Goal: Task Accomplishment & Management: Manage account settings

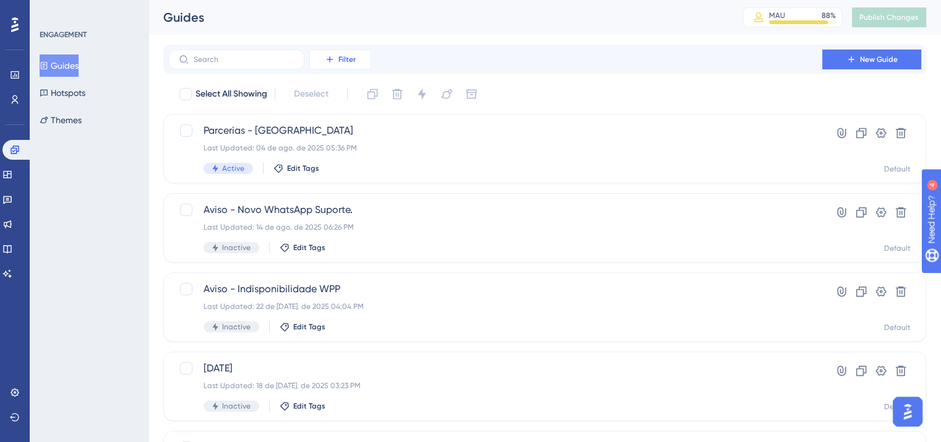
click at [346, 66] on button "Filter" at bounding box center [340, 59] width 62 height 20
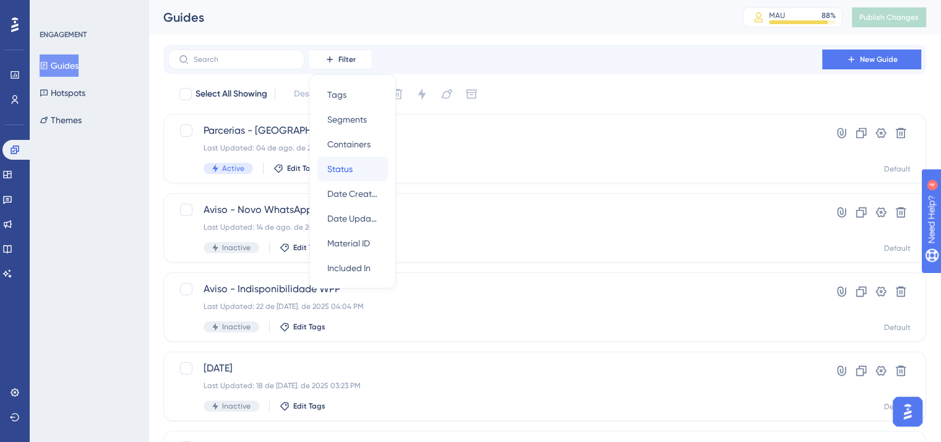
click at [354, 169] on div "Status Status" at bounding box center [352, 168] width 51 height 25
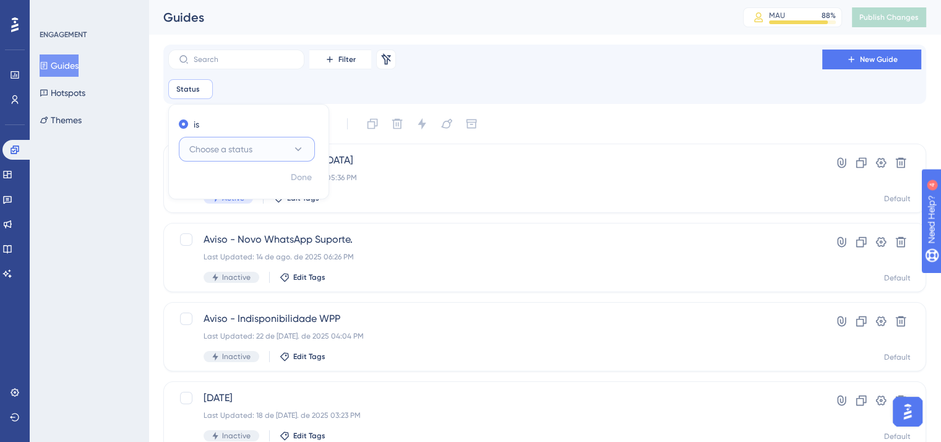
click at [282, 147] on button "Choose a status" at bounding box center [247, 149] width 136 height 25
click at [267, 186] on div "Active Active" at bounding box center [247, 186] width 100 height 25
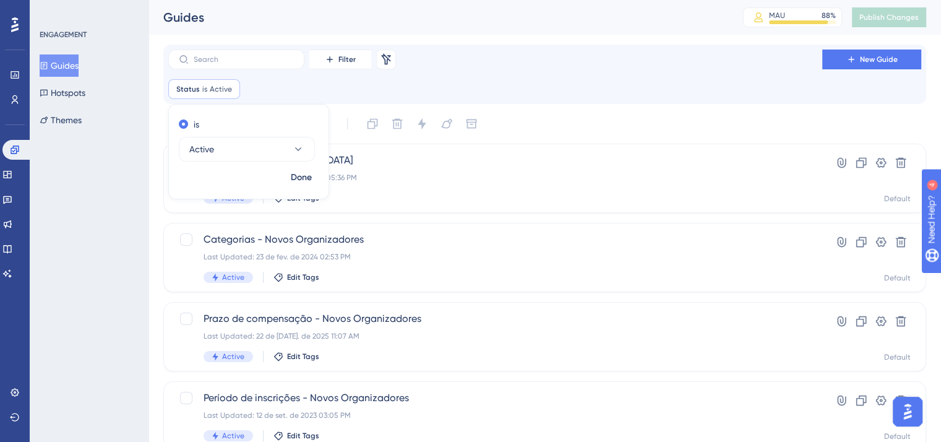
click at [556, 117] on div "Select All Showing Deselect" at bounding box center [552, 124] width 748 height 20
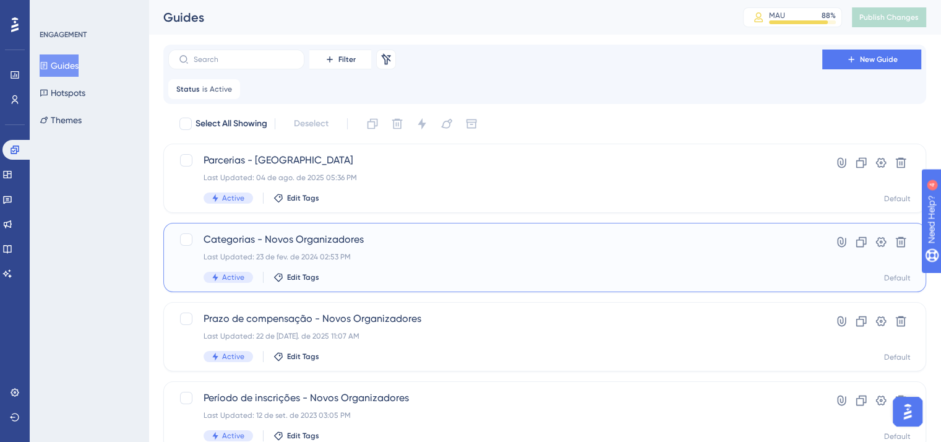
click at [460, 259] on div "Last Updated: 23 de fev. de 2024 02:53 PM" at bounding box center [494, 257] width 583 height 10
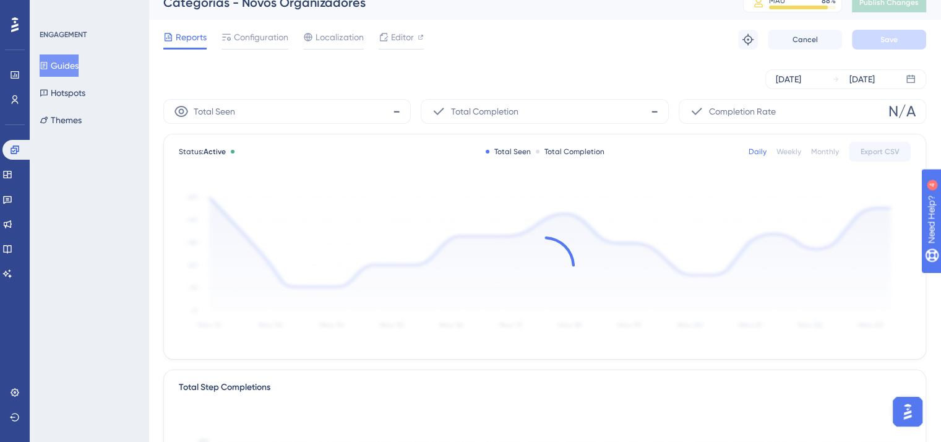
scroll to position [12, 0]
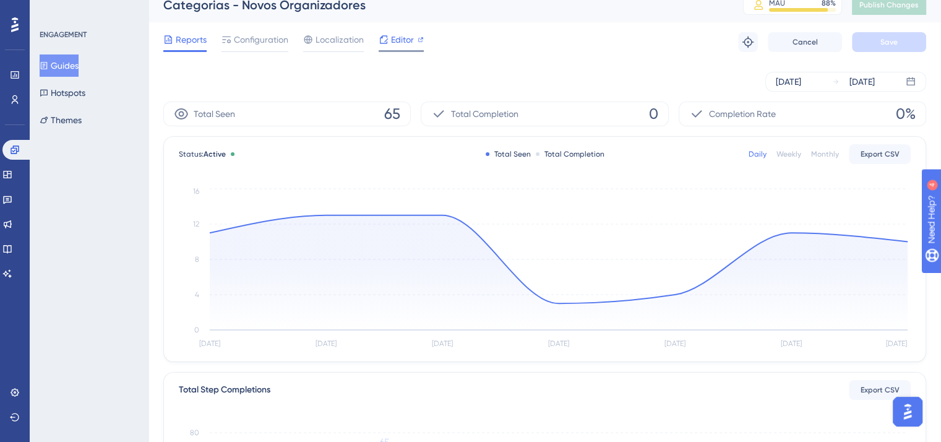
click at [387, 50] on div at bounding box center [401, 51] width 45 height 2
click at [257, 37] on span "Configuration" at bounding box center [261, 39] width 54 height 15
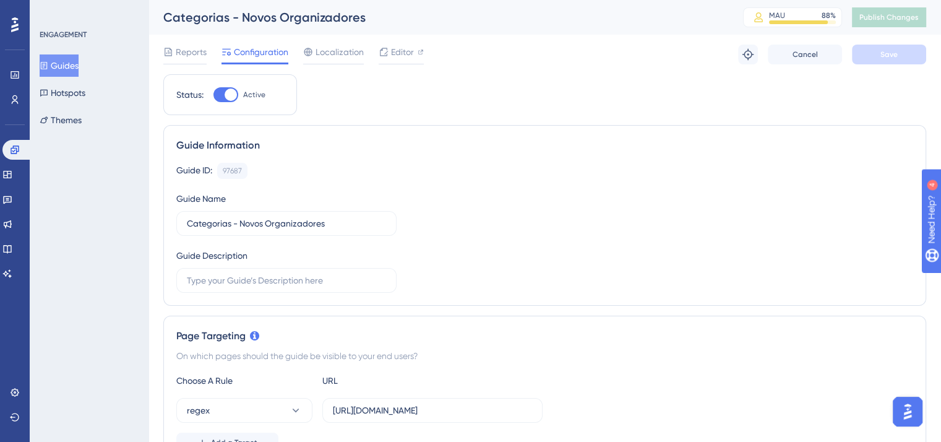
click at [225, 97] on div at bounding box center [231, 94] width 12 height 12
click at [213, 95] on input "Active" at bounding box center [213, 95] width 1 height 1
checkbox input "false"
click at [902, 53] on button "Save" at bounding box center [889, 55] width 74 height 20
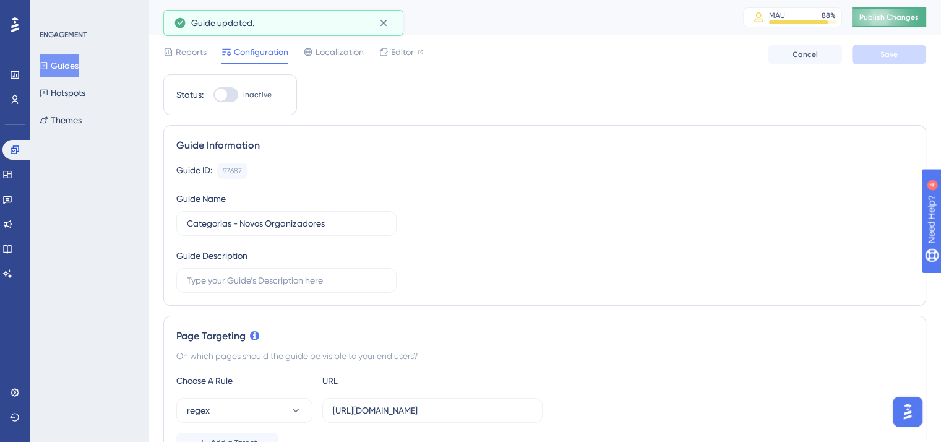
click at [899, 25] on button "Publish Changes" at bounding box center [889, 17] width 74 height 20
click at [77, 66] on button "Guides" at bounding box center [59, 65] width 39 height 22
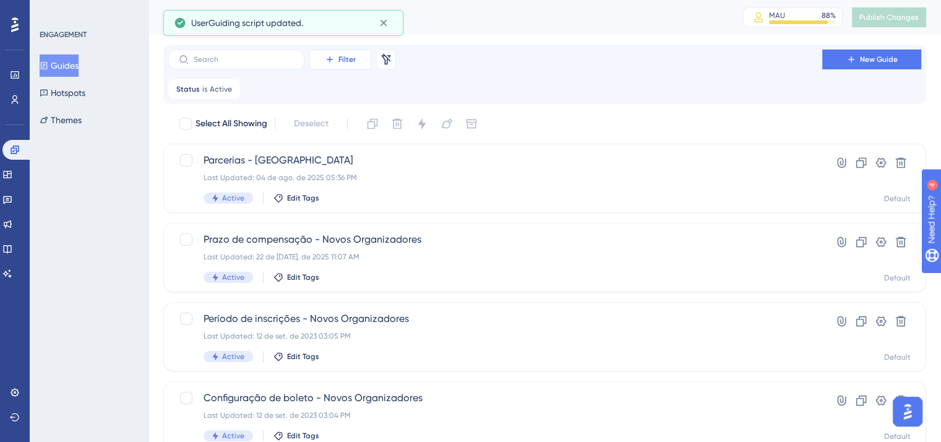
click at [330, 62] on icon at bounding box center [330, 59] width 10 height 10
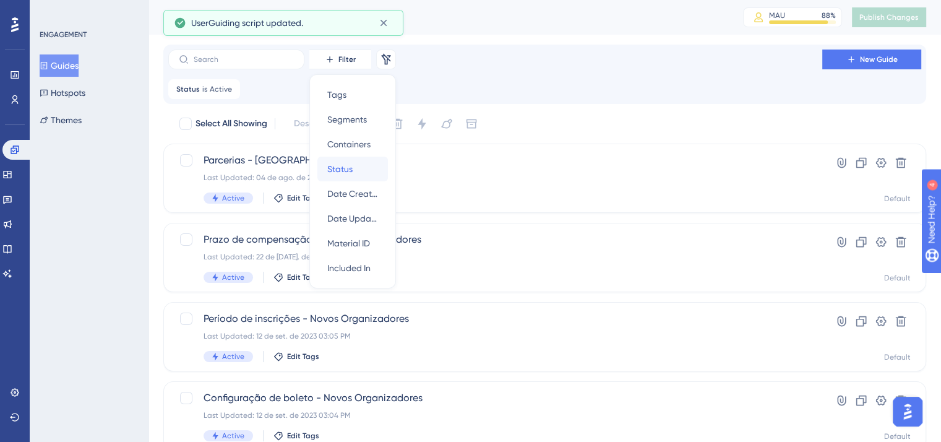
click at [348, 172] on span "Status" at bounding box center [339, 168] width 25 height 15
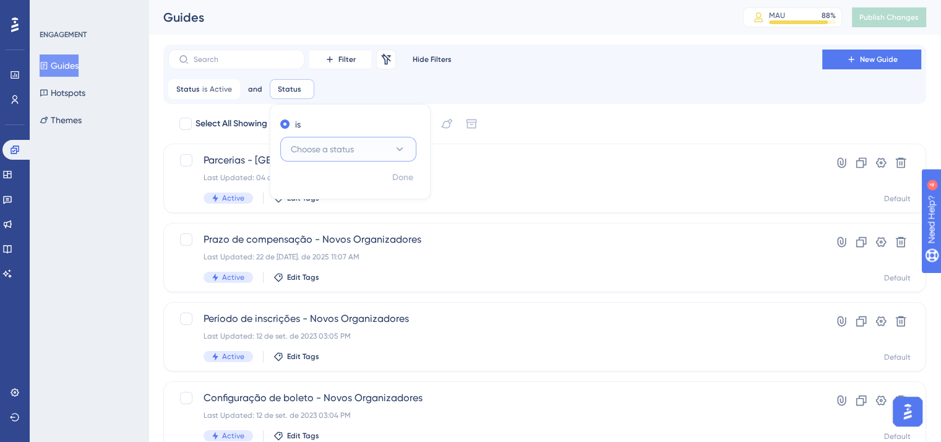
click at [371, 153] on button "Choose a status" at bounding box center [348, 149] width 136 height 25
click at [368, 181] on div "Active Active" at bounding box center [348, 186] width 100 height 25
click at [586, 134] on div "Select All Showing Deselect Parcerias - Anúncio Last Updated: 04 de ago. de 202…" at bounding box center [544, 361] width 763 height 495
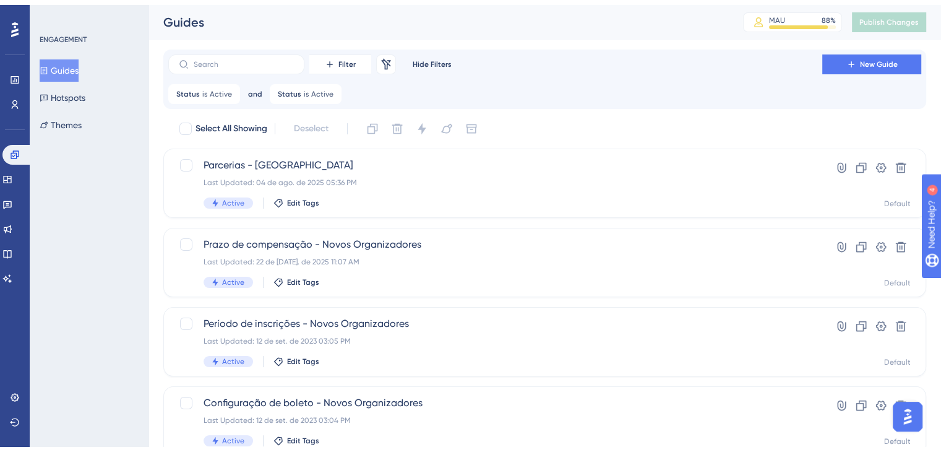
scroll to position [197, 0]
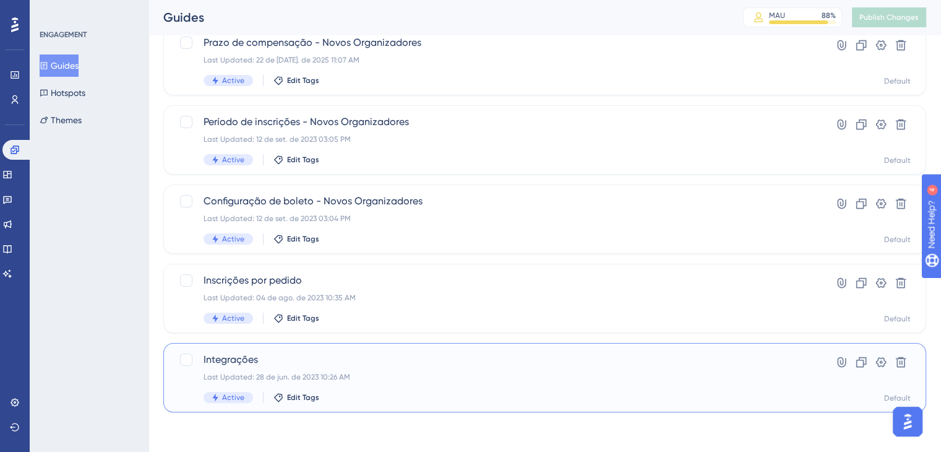
click at [524, 390] on div "Integrações Last Updated: 28 de jun. de 2023 10:26 AM Active Edit Tags" at bounding box center [494, 377] width 583 height 51
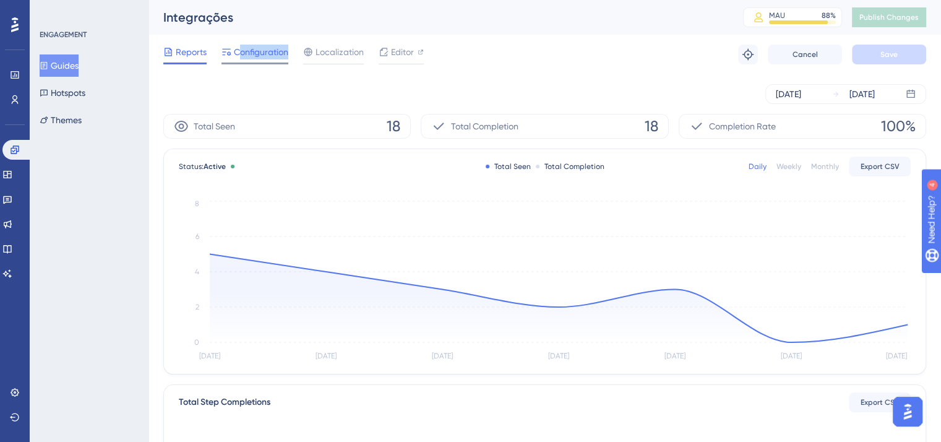
drag, startPoint x: 246, startPoint y: 66, endPoint x: 236, endPoint y: 56, distance: 13.6
click at [236, 56] on div "Reports Configuration Localization Editor Troubleshoot Cancel Save" at bounding box center [544, 55] width 763 height 40
click at [236, 56] on span "Configuration" at bounding box center [261, 52] width 54 height 15
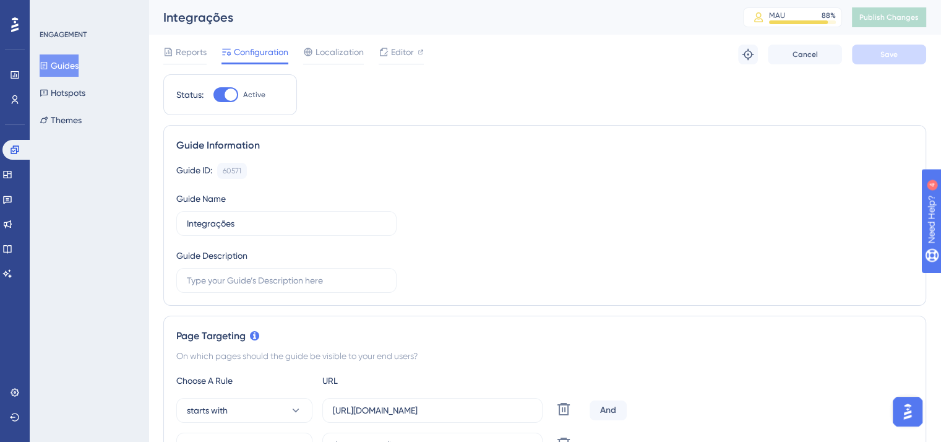
click at [230, 97] on div at bounding box center [231, 94] width 12 height 12
click at [213, 95] on input "Active" at bounding box center [213, 95] width 1 height 1
checkbox input "false"
click at [909, 54] on button "Save" at bounding box center [889, 55] width 74 height 20
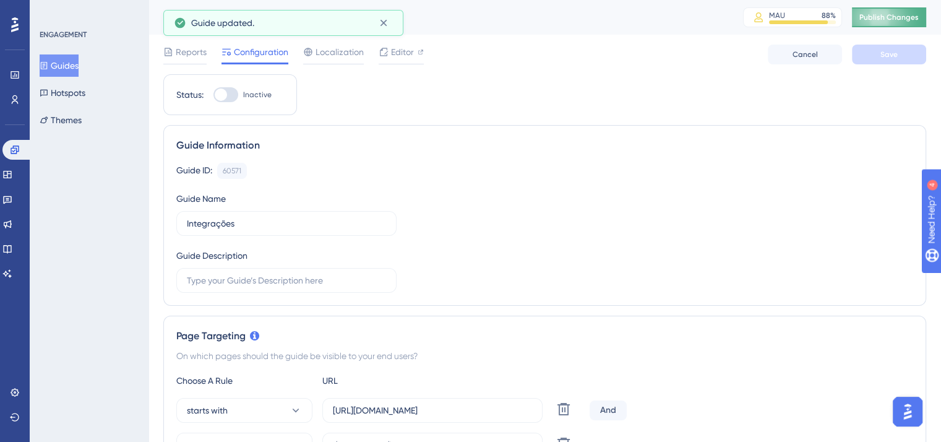
click at [906, 25] on div "Integrações MAU 88 % Click to see add-on and upgrade options Publish Changes" at bounding box center [544, 17] width 792 height 35
click at [906, 25] on button "Publish Changes" at bounding box center [889, 17] width 74 height 20
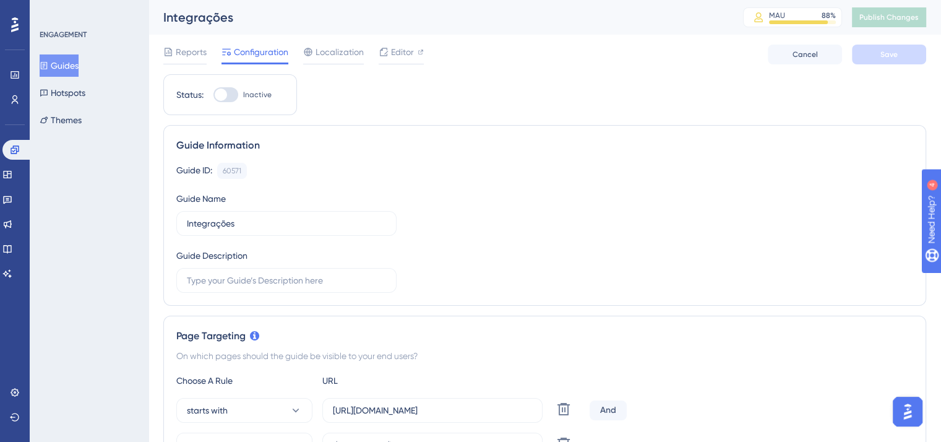
click at [79, 61] on button "Guides" at bounding box center [59, 65] width 39 height 22
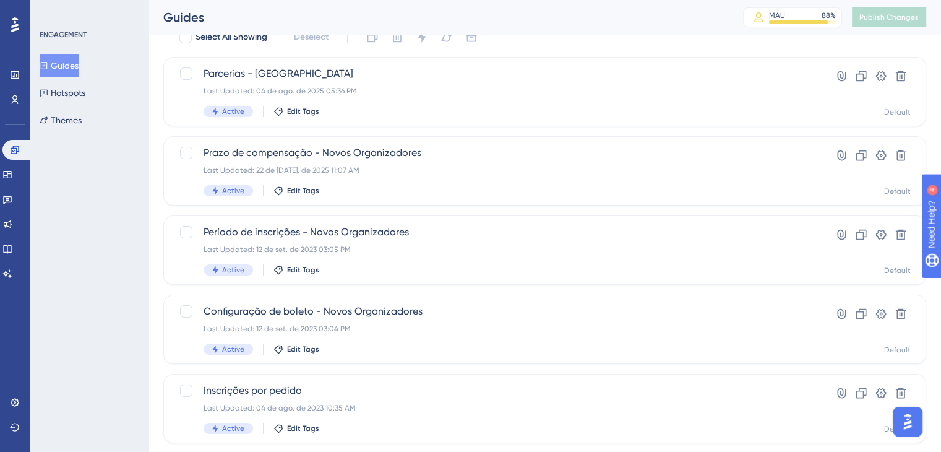
scroll to position [93, 0]
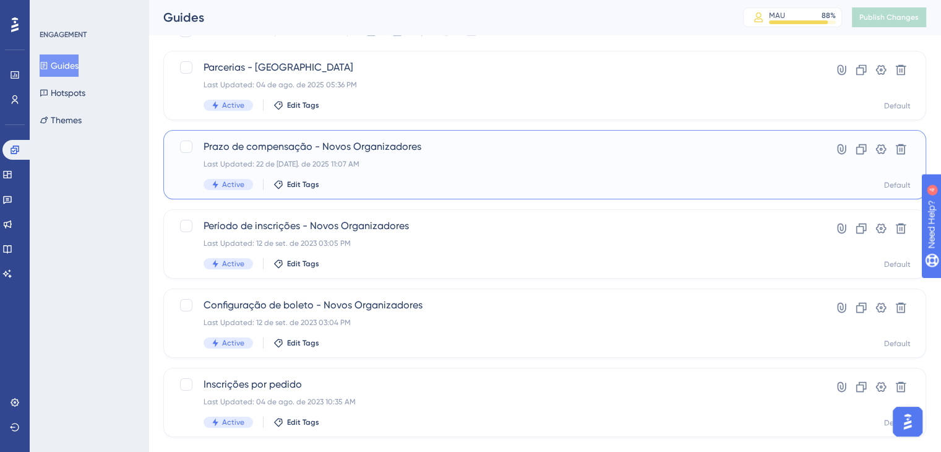
click at [407, 171] on div "Prazo de compensação - Novos Organizadores Last Updated: 22 de [DATE]. de 2025 …" at bounding box center [494, 164] width 583 height 51
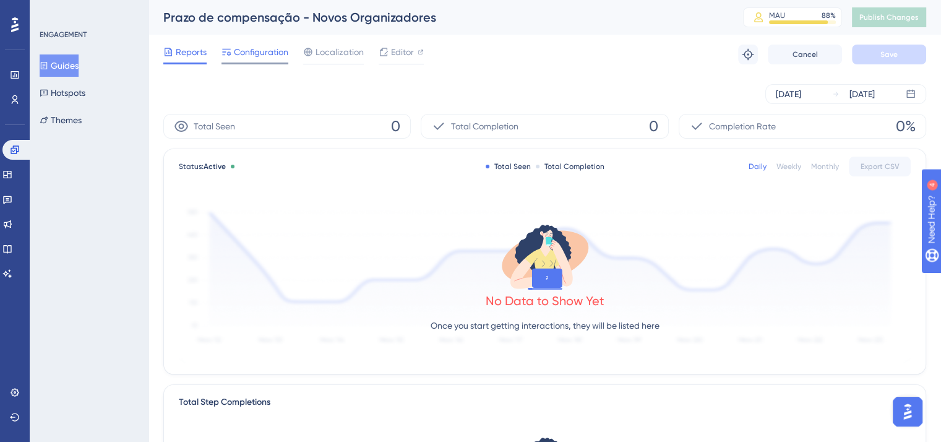
click at [262, 58] on span "Configuration" at bounding box center [261, 52] width 54 height 15
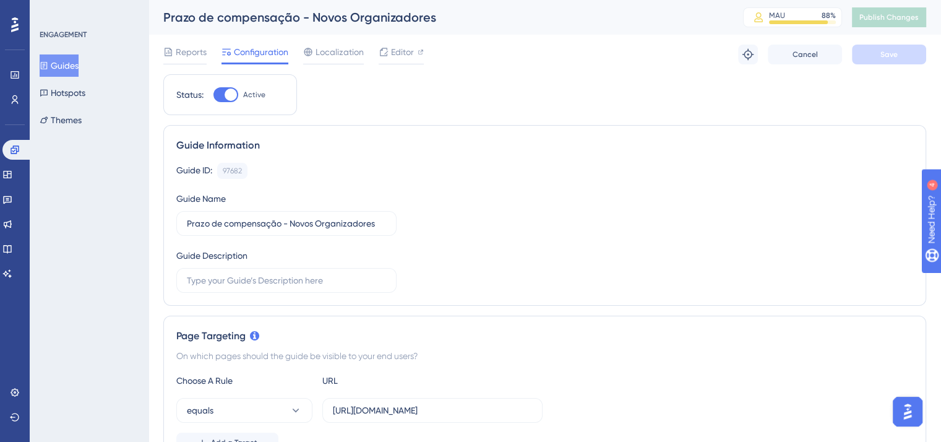
click at [238, 96] on div at bounding box center [225, 94] width 25 height 15
click at [213, 95] on input "Active" at bounding box center [213, 95] width 1 height 1
checkbox input "false"
click at [883, 55] on span "Save" at bounding box center [888, 54] width 17 height 10
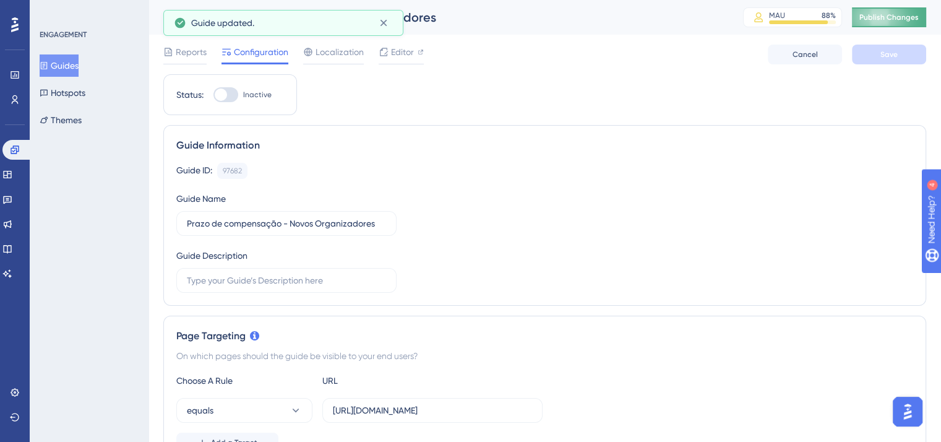
click at [889, 24] on button "Publish Changes" at bounding box center [889, 17] width 74 height 20
click at [74, 63] on button "Guides" at bounding box center [59, 65] width 39 height 22
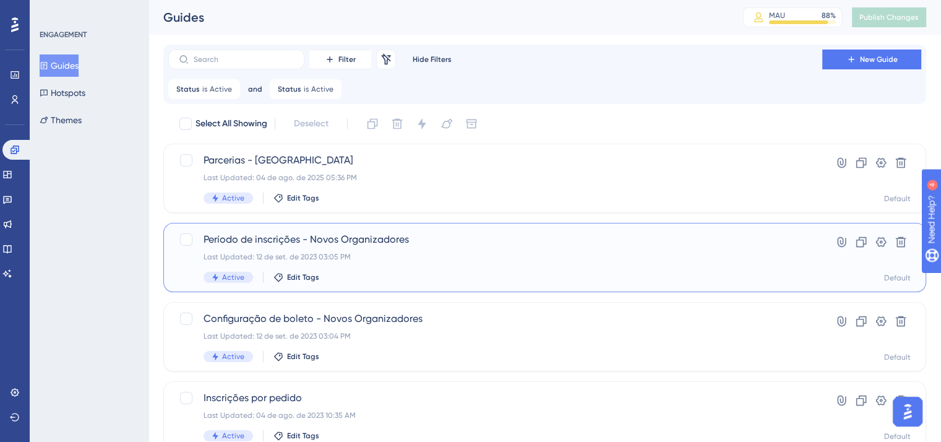
click at [369, 273] on div "Active Edit Tags" at bounding box center [494, 277] width 583 height 11
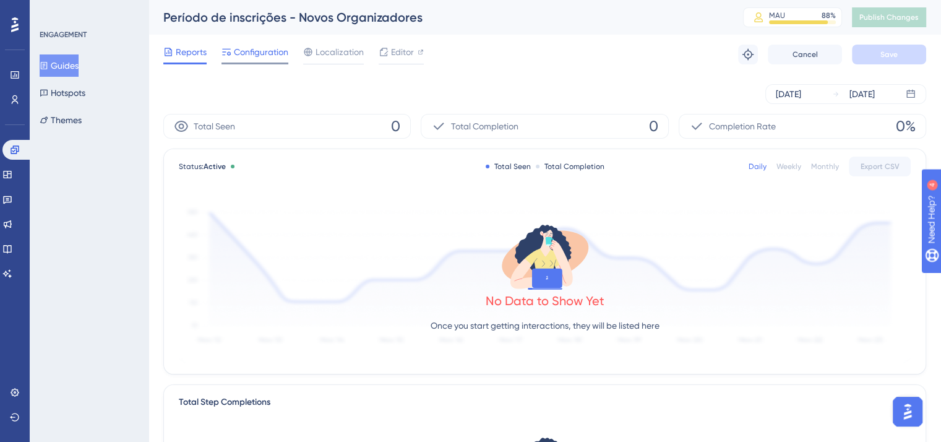
click at [262, 51] on span "Configuration" at bounding box center [261, 52] width 54 height 15
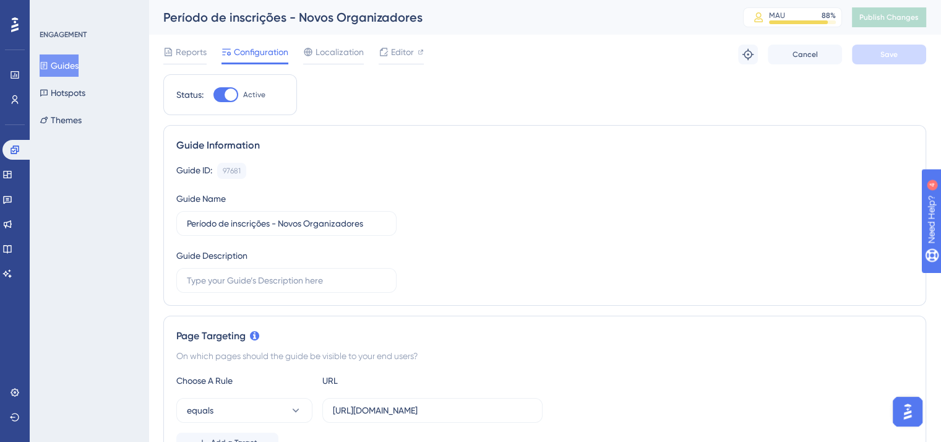
click at [221, 100] on div at bounding box center [225, 94] width 25 height 15
click at [213, 95] on input "Active" at bounding box center [213, 95] width 1 height 1
checkbox input "false"
click at [880, 49] on span "Save" at bounding box center [888, 54] width 17 height 10
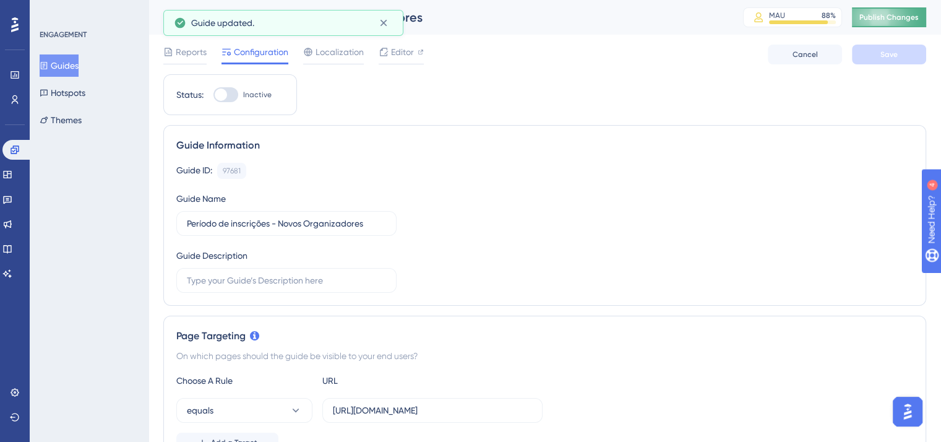
click at [884, 23] on button "Publish Changes" at bounding box center [889, 17] width 74 height 20
click at [74, 64] on button "Guides" at bounding box center [59, 65] width 39 height 22
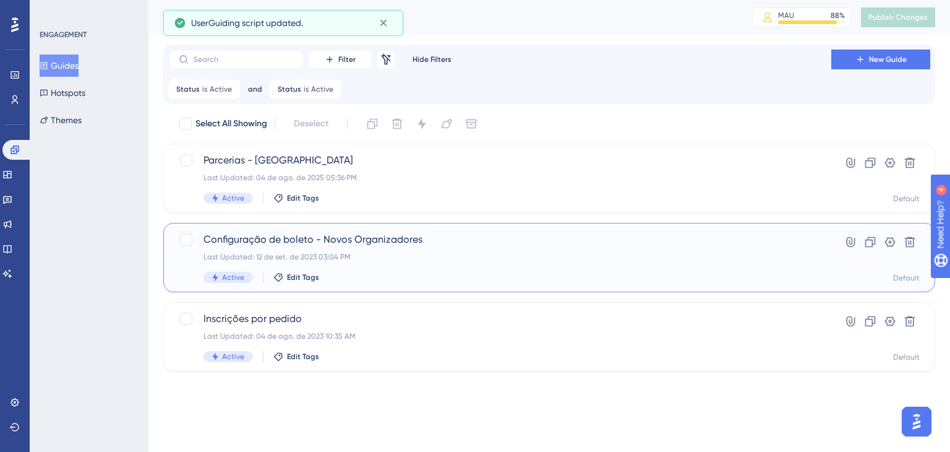
click at [351, 270] on div "Configuração de boleto - Novos Organizadores Last Updated: 12 de set. de 2023 0…" at bounding box center [499, 257] width 593 height 51
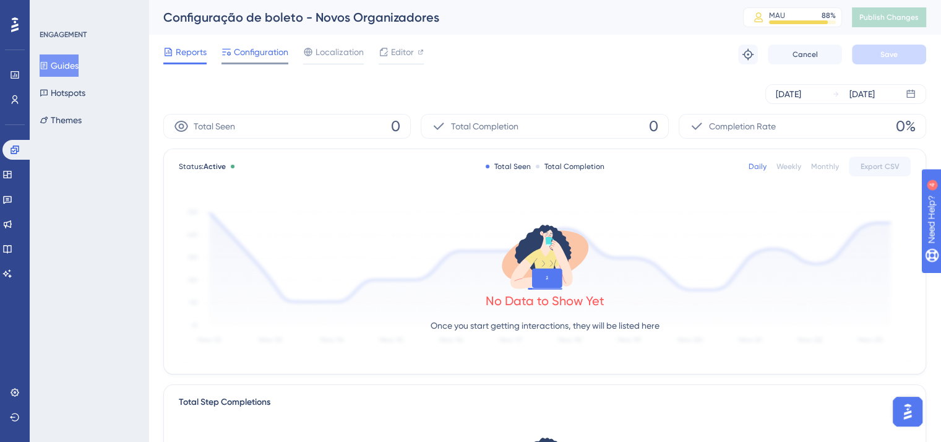
click at [278, 59] on div "Configuration" at bounding box center [254, 55] width 67 height 20
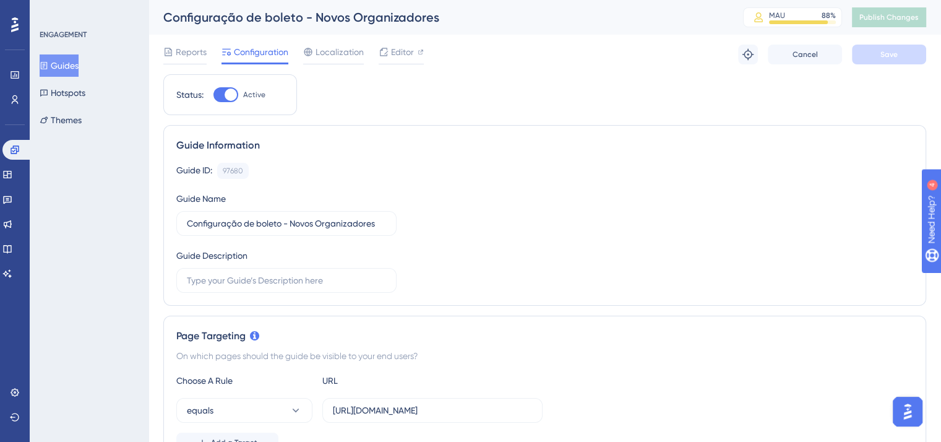
click at [235, 93] on div at bounding box center [231, 94] width 12 height 12
click at [213, 95] on input "Active" at bounding box center [213, 95] width 1 height 1
checkbox input "false"
click at [917, 53] on button "Save" at bounding box center [889, 55] width 74 height 20
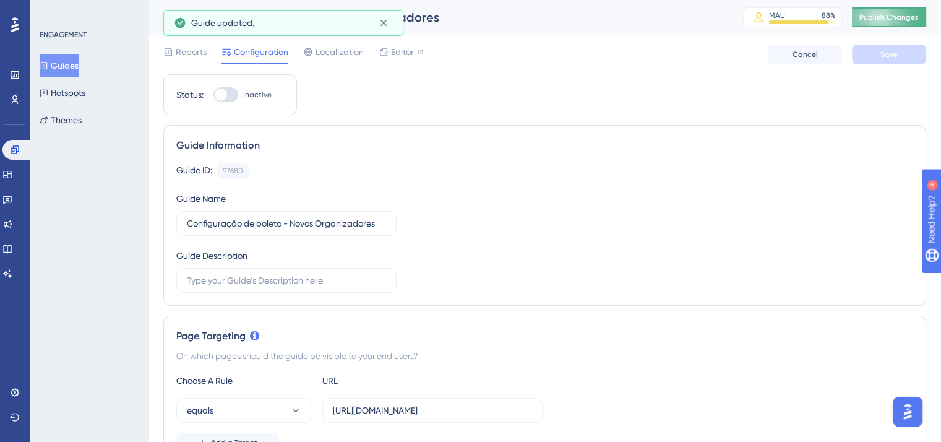
click at [891, 24] on button "Publish Changes" at bounding box center [889, 17] width 74 height 20
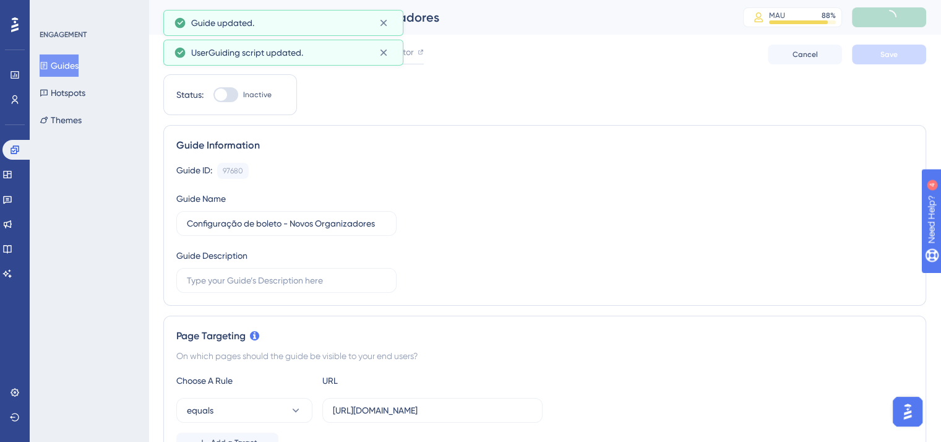
click at [79, 62] on button "Guides" at bounding box center [59, 65] width 39 height 22
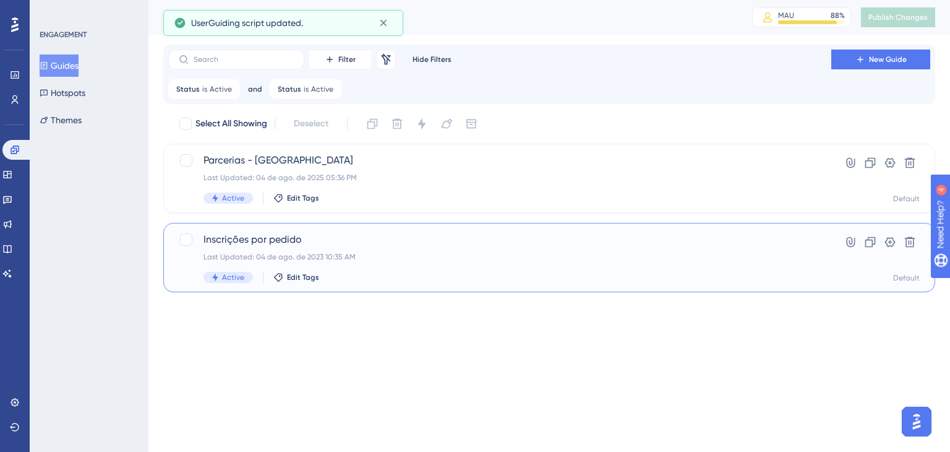
click at [344, 250] on div "Inscrições por pedido Last Updated: 04 de ago. de 2023 10:35 AM Active Edit Tags" at bounding box center [499, 257] width 593 height 51
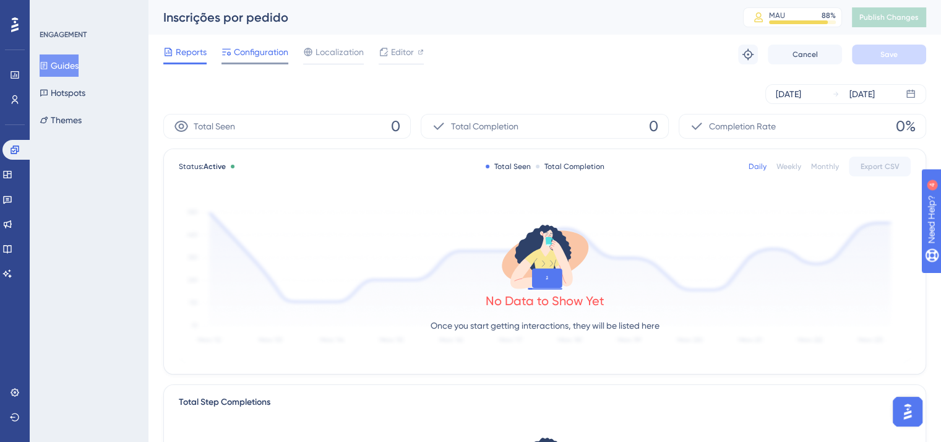
click at [259, 59] on span "Configuration" at bounding box center [261, 52] width 54 height 15
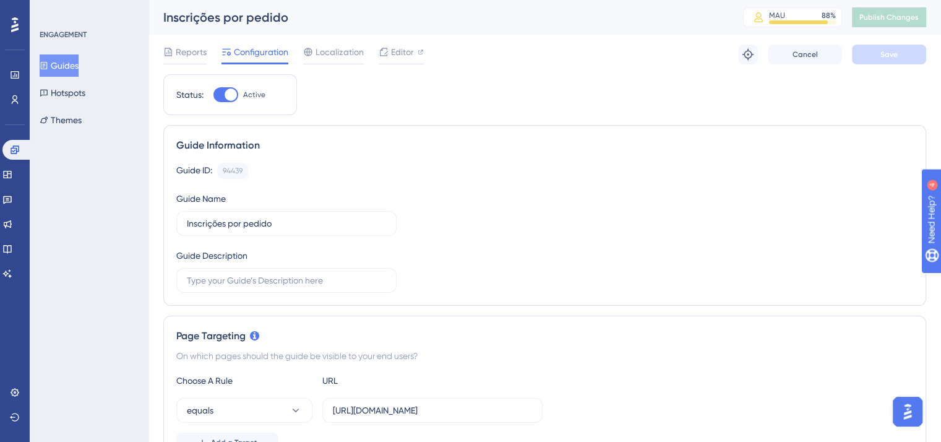
click at [228, 95] on div at bounding box center [231, 94] width 12 height 12
click at [213, 95] on input "Active" at bounding box center [213, 95] width 1 height 1
checkbox input "false"
click at [860, 62] on button "Save" at bounding box center [889, 55] width 74 height 20
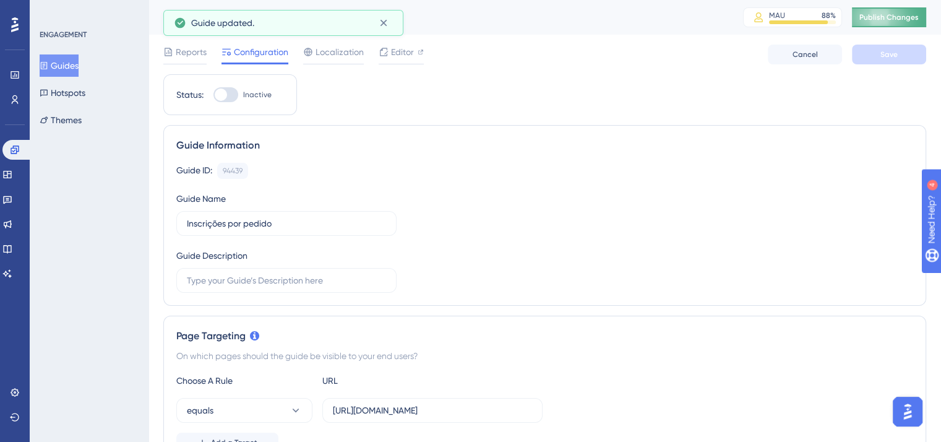
click at [893, 14] on span "Publish Changes" at bounding box center [888, 17] width 59 height 10
click at [71, 62] on button "Guides" at bounding box center [59, 65] width 39 height 22
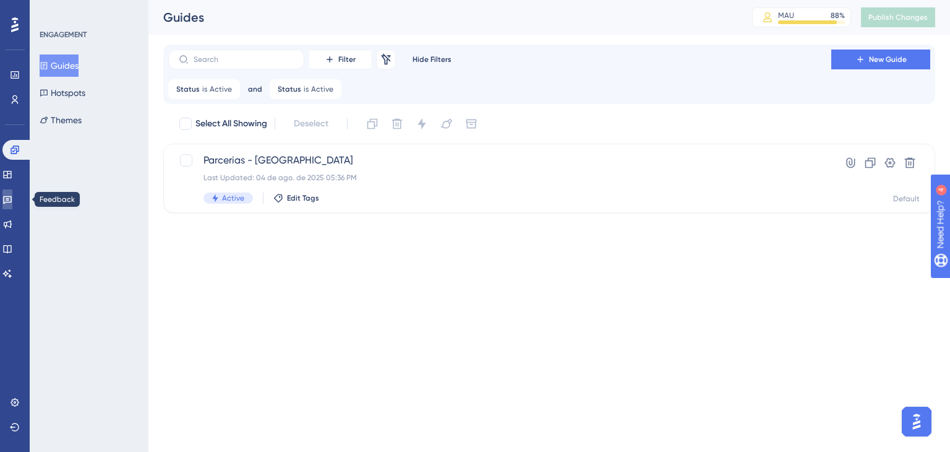
click at [12, 202] on link at bounding box center [7, 199] width 10 height 20
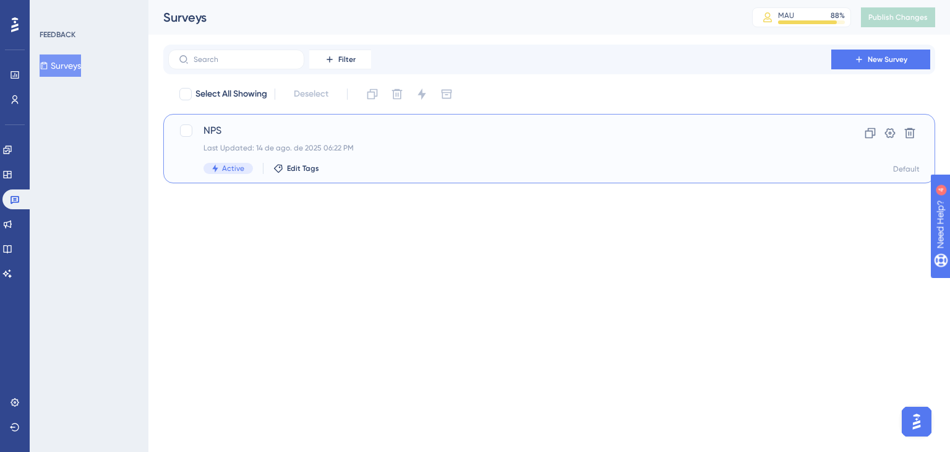
click at [407, 170] on div "Active Edit Tags" at bounding box center [499, 168] width 593 height 11
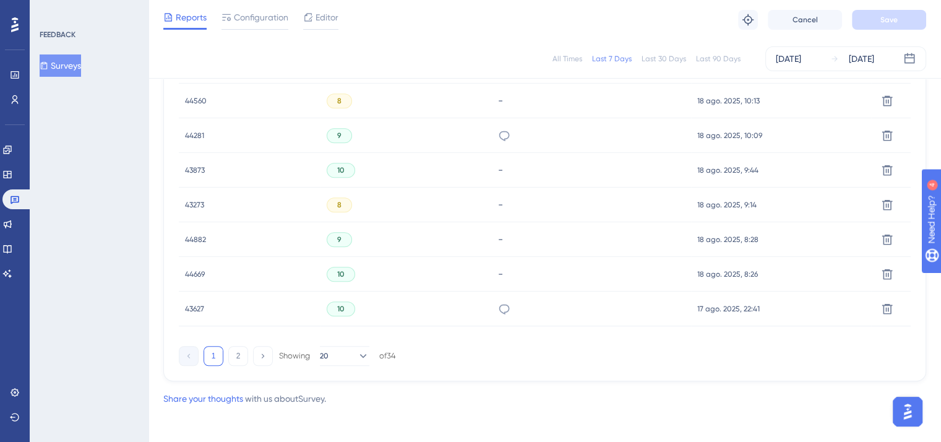
scroll to position [868, 0]
click at [244, 357] on button "2" at bounding box center [238, 355] width 20 height 20
